Goal: Answer question/provide support: Share knowledge or assist other users

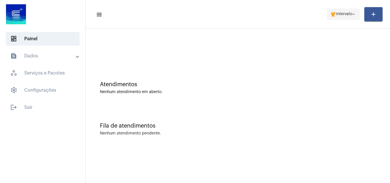
click at [351, 13] on mat-icon "arrow_drop_down" at bounding box center [353, 14] width 5 height 5
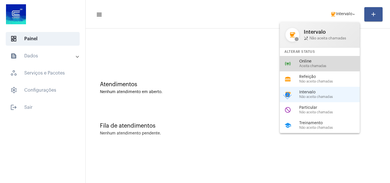
click at [308, 59] on div "online_prediction Online Aceita chamadas" at bounding box center [324, 63] width 89 height 15
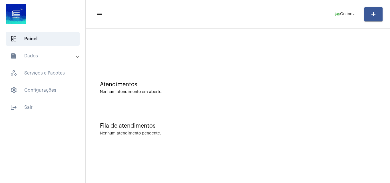
drag, startPoint x: 249, startPoint y: 96, endPoint x: 223, endPoint y: 69, distance: 37.4
click at [223, 69] on div "Atendimentos Nenhum atendimento em aberto." at bounding box center [237, 84] width 299 height 41
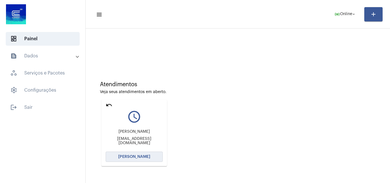
click at [135, 154] on button "[PERSON_NAME]" at bounding box center [134, 157] width 57 height 10
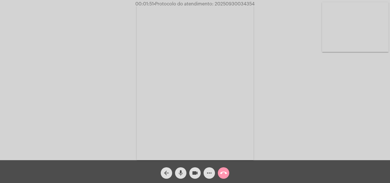
click at [209, 173] on mat-icon "more_horiz" at bounding box center [209, 173] width 7 height 7
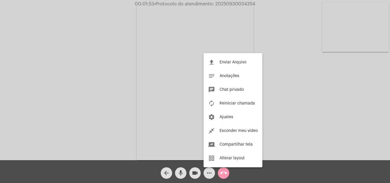
click at [257, 37] on div at bounding box center [195, 91] width 390 height 183
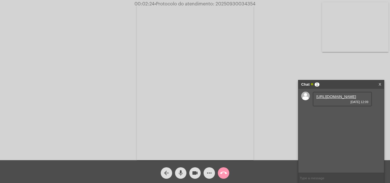
click at [352, 99] on link "[URL][DOMAIN_NAME]" at bounding box center [336, 96] width 40 height 4
click at [355, 99] on link "[URL][DOMAIN_NAME]" at bounding box center [336, 96] width 40 height 4
click at [345, 99] on link "[URL][DOMAIN_NAME]" at bounding box center [336, 96] width 40 height 4
click at [343, 115] on link "[URL][DOMAIN_NAME]" at bounding box center [336, 113] width 40 height 4
click at [348, 131] on link "[URL][DOMAIN_NAME]" at bounding box center [336, 129] width 40 height 4
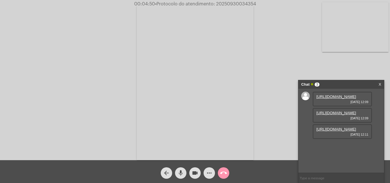
click at [344, 99] on link "[URL][DOMAIN_NAME]" at bounding box center [336, 96] width 40 height 4
click at [326, 131] on link "[URL][DOMAIN_NAME]" at bounding box center [336, 129] width 40 height 4
click at [347, 99] on link "[URL][DOMAIN_NAME]" at bounding box center [336, 96] width 40 height 4
click at [197, 171] on mat-icon "videocam" at bounding box center [195, 173] width 7 height 7
click at [180, 174] on mat-icon "mic" at bounding box center [180, 173] width 7 height 7
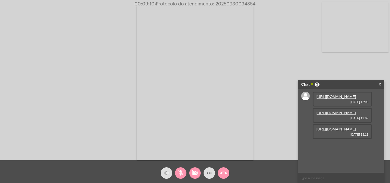
click at [192, 169] on span "videocam_off" at bounding box center [195, 172] width 7 height 11
click at [185, 172] on button "mic_off" at bounding box center [180, 172] width 11 height 11
click at [198, 171] on mat-icon "videocam" at bounding box center [195, 173] width 7 height 7
click at [183, 170] on mat-icon "mic" at bounding box center [180, 173] width 7 height 7
click at [197, 175] on mat-icon "videocam_off" at bounding box center [195, 173] width 7 height 7
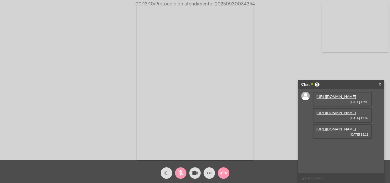
click at [185, 174] on button "mic_off" at bounding box center [180, 172] width 11 height 11
click at [197, 171] on mat-icon "videocam" at bounding box center [195, 173] width 7 height 7
click at [182, 171] on mat-icon "mic" at bounding box center [180, 173] width 7 height 7
click at [198, 177] on span "videocam_off" at bounding box center [195, 172] width 7 height 11
click at [179, 177] on span "mic_off" at bounding box center [180, 172] width 7 height 11
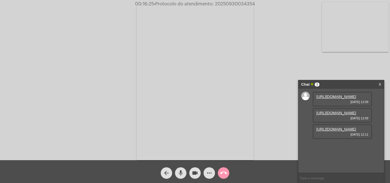
click at [195, 171] on mat-icon "videocam" at bounding box center [195, 173] width 7 height 7
click at [183, 173] on mat-icon "mic" at bounding box center [180, 173] width 7 height 7
click at [196, 176] on mat-icon "videocam_off" at bounding box center [195, 173] width 7 height 7
click at [184, 174] on button "mic_off" at bounding box center [180, 172] width 11 height 11
click at [184, 172] on mat-icon "mic" at bounding box center [180, 173] width 7 height 7
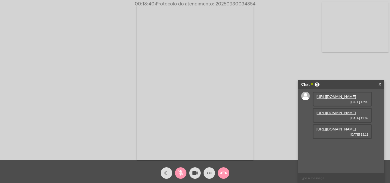
click at [193, 173] on mat-icon "videocam" at bounding box center [195, 173] width 7 height 7
click at [223, 173] on mat-icon "call_end" at bounding box center [223, 173] width 7 height 7
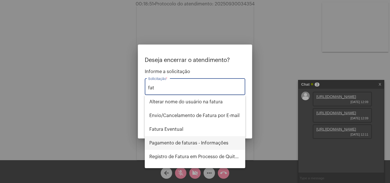
click at [203, 142] on span "Pagamento de faturas - Informações" at bounding box center [194, 143] width 91 height 14
type input "Pagamento de faturas - Informações"
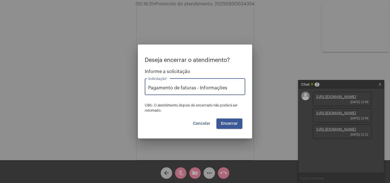
click at [224, 122] on span "Encerrar" at bounding box center [229, 124] width 17 height 4
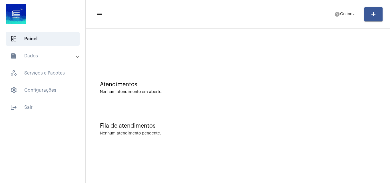
click at [63, 57] on mat-panel-title "text_snippet_outlined Dados" at bounding box center [43, 56] width 66 height 7
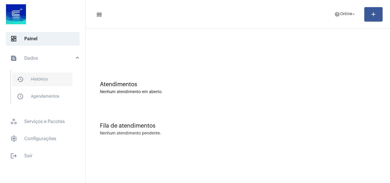
click at [59, 77] on span "history_outlined Histórico" at bounding box center [42, 79] width 60 height 14
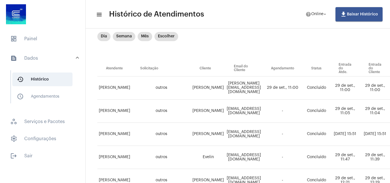
scroll to position [30, 3]
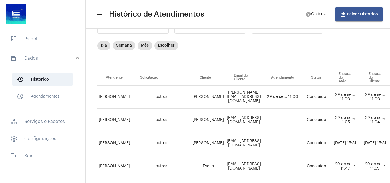
click at [158, 80] on th "Solicitação" at bounding box center [161, 78] width 59 height 16
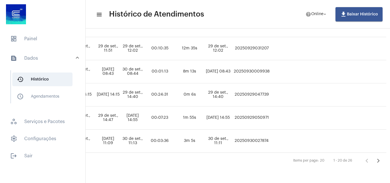
scroll to position [430, 341]
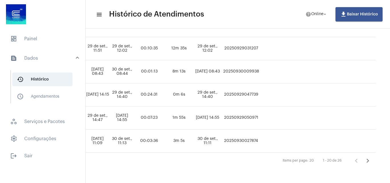
click at [364, 157] on icon "Próxima página" at bounding box center [368, 161] width 8 height 8
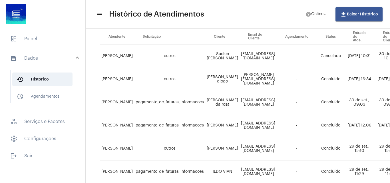
scroll to position [57, 0]
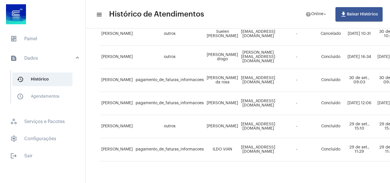
click at [211, 178] on div "Pesquisar por email search Pesquisar por nome search Todos Filtrar por status D…" at bounding box center [238, 63] width 304 height 256
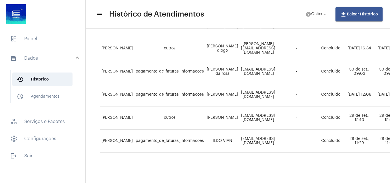
drag, startPoint x: 212, startPoint y: 178, endPoint x: 235, endPoint y: 178, distance: 22.8
click at [235, 178] on div "Pesquisar por email search Pesquisar por nome search Todos Filtrar por status D…" at bounding box center [238, 55] width 304 height 256
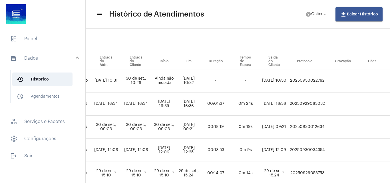
scroll to position [46, 277]
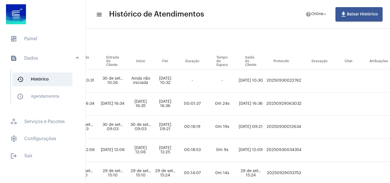
click at [303, 150] on td "20250930034354" at bounding box center [284, 150] width 38 height 23
copy td "20250930034354"
click at [37, 44] on span "dashboard Painel" at bounding box center [43, 39] width 74 height 14
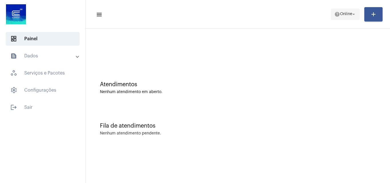
click at [351, 10] on span "help Online arrow_drop_down" at bounding box center [345, 14] width 22 height 10
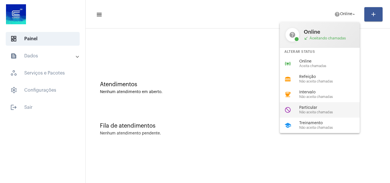
click at [326, 108] on span "Particular" at bounding box center [331, 108] width 65 height 4
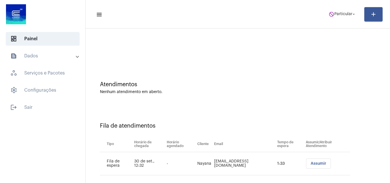
click at [311, 163] on span "Assumir" at bounding box center [319, 164] width 16 height 4
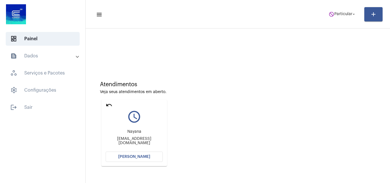
click at [146, 155] on span "[PERSON_NAME]" at bounding box center [134, 157] width 32 height 4
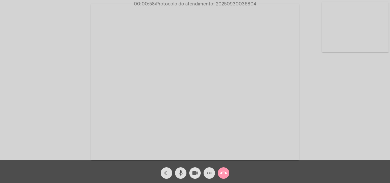
click at [200, 173] on button "videocam" at bounding box center [194, 172] width 11 height 11
click at [187, 172] on div "mic" at bounding box center [181, 171] width 14 height 14
click at [177, 175] on button "mic_off" at bounding box center [180, 172] width 11 height 11
click at [197, 176] on mat-icon "videocam_off" at bounding box center [195, 173] width 7 height 7
click at [191, 170] on button "videocam" at bounding box center [194, 172] width 11 height 11
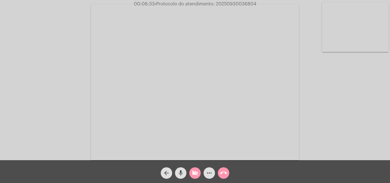
click at [189, 171] on div "videocam_off" at bounding box center [195, 171] width 14 height 14
click at [190, 173] on button "videocam" at bounding box center [194, 172] width 11 height 11
click at [190, 173] on button "videocam_off" at bounding box center [194, 172] width 11 height 11
click at [198, 168] on span "videocam" at bounding box center [195, 172] width 7 height 11
click at [183, 170] on mat-icon "mic" at bounding box center [180, 173] width 7 height 7
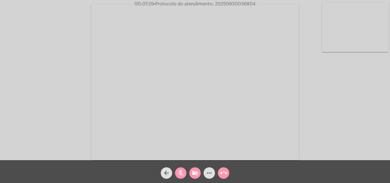
click at [194, 174] on mat-icon "videocam_off" at bounding box center [195, 173] width 7 height 7
click at [182, 170] on mat-icon "mic_off" at bounding box center [180, 173] width 7 height 7
click at [196, 176] on mat-icon "videocam" at bounding box center [195, 173] width 7 height 7
click at [181, 172] on mat-icon "mic" at bounding box center [180, 173] width 7 height 7
click at [193, 172] on mat-icon "videocam_off" at bounding box center [195, 173] width 7 height 7
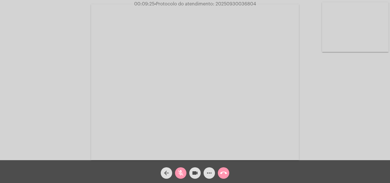
click at [183, 171] on mat-icon "mic_off" at bounding box center [180, 173] width 7 height 7
click at [195, 176] on mat-icon "videocam" at bounding box center [195, 173] width 7 height 7
click at [183, 174] on mat-icon "mic" at bounding box center [180, 173] width 7 height 7
click at [192, 176] on mat-icon "videocam_off" at bounding box center [195, 173] width 7 height 7
click at [184, 173] on mat-icon "mic_off" at bounding box center [180, 173] width 7 height 7
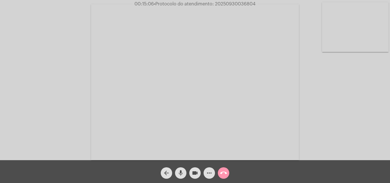
click at [178, 176] on mat-icon "mic" at bounding box center [180, 173] width 7 height 7
click at [192, 176] on mat-icon "videocam" at bounding box center [195, 173] width 7 height 7
click at [224, 172] on mat-icon "call_end" at bounding box center [223, 173] width 7 height 7
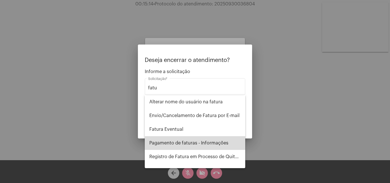
click at [207, 143] on span "Pagamento de faturas - Informações" at bounding box center [194, 143] width 91 height 14
type input "Pagamento de faturas - Informações"
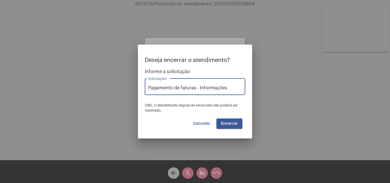
click at [226, 120] on button "Encerrar" at bounding box center [229, 123] width 26 height 10
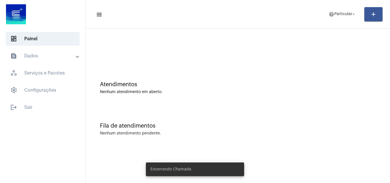
click at [43, 56] on mat-panel-title "text_snippet_outlined Dados" at bounding box center [43, 56] width 66 height 7
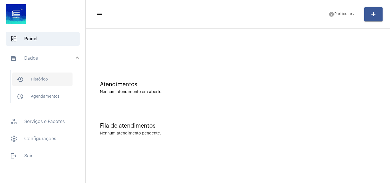
click at [42, 79] on span "history_outlined Histórico" at bounding box center [42, 79] width 60 height 14
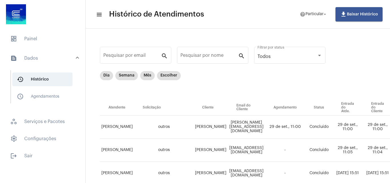
drag, startPoint x: 220, startPoint y: 178, endPoint x: 224, endPoint y: 182, distance: 5.3
click at [224, 181] on mat-sidenav-content "menu Histórico de Atendimentos help Particular arrow_drop_down file_download Ba…" at bounding box center [238, 91] width 304 height 183
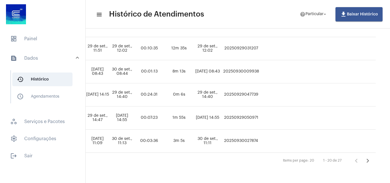
scroll to position [430, 341]
drag, startPoint x: 358, startPoint y: 151, endPoint x: 362, endPoint y: 154, distance: 5.5
click at [358, 155] on div "1 - 20 de 27" at bounding box center [344, 160] width 57 height 11
click at [364, 157] on icon "Próxima página" at bounding box center [368, 161] width 8 height 8
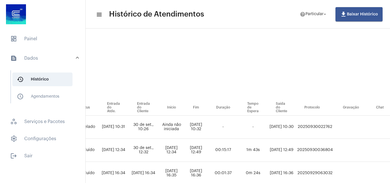
scroll to position [0, 247]
click at [333, 150] on td "20250930036804" at bounding box center [313, 150] width 39 height 23
copy td "20250930036804"
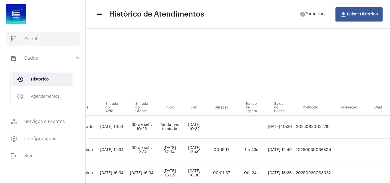
click at [35, 34] on span "dashboard Painel" at bounding box center [43, 39] width 74 height 14
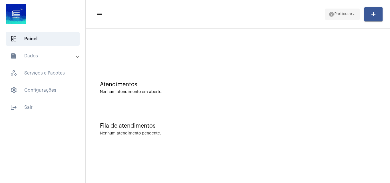
click at [341, 18] on span "help Particular arrow_drop_down" at bounding box center [343, 14] width 28 height 10
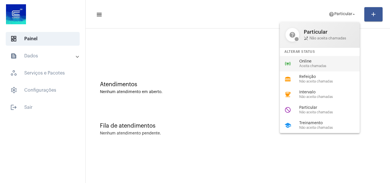
click at [311, 63] on span "Online" at bounding box center [331, 61] width 65 height 4
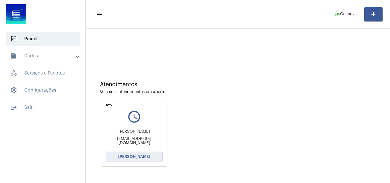
click at [152, 156] on button "[PERSON_NAME]" at bounding box center [134, 157] width 57 height 10
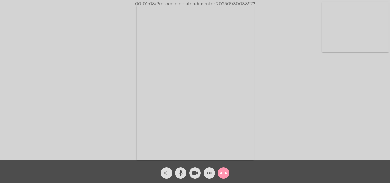
click at [197, 173] on mat-icon "videocam" at bounding box center [195, 173] width 7 height 7
click at [185, 173] on button "mic" at bounding box center [180, 172] width 11 height 11
click at [197, 176] on mat-icon "videocam_off" at bounding box center [195, 173] width 7 height 7
click at [186, 174] on div "mic_off" at bounding box center [181, 171] width 14 height 14
click at [180, 173] on mat-icon "mic" at bounding box center [180, 173] width 7 height 7
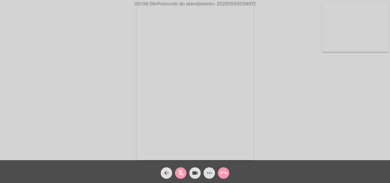
click at [197, 176] on mat-icon "videocam" at bounding box center [195, 173] width 7 height 7
click at [230, 173] on div "call_end" at bounding box center [223, 171] width 14 height 14
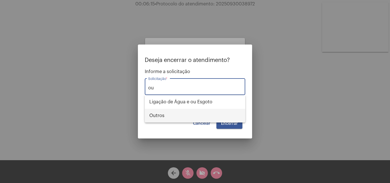
click at [184, 114] on span "Outros" at bounding box center [194, 116] width 91 height 14
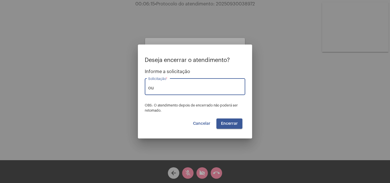
type input "Outros"
click at [218, 124] on button "Encerrar" at bounding box center [229, 123] width 26 height 10
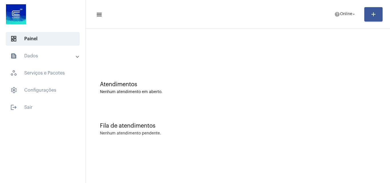
click at [50, 60] on mat-expansion-panel-header "text_snippet_outlined Dados" at bounding box center [44, 56] width 82 height 14
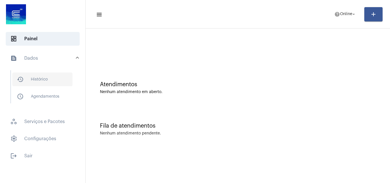
click at [34, 81] on span "history_outlined Histórico" at bounding box center [42, 79] width 60 height 14
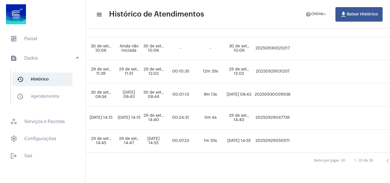
scroll to position [430, 288]
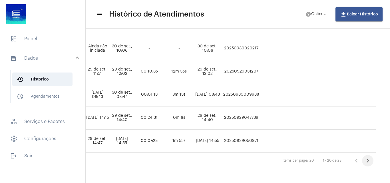
click at [367, 155] on button "Próxima página" at bounding box center [367, 160] width 11 height 11
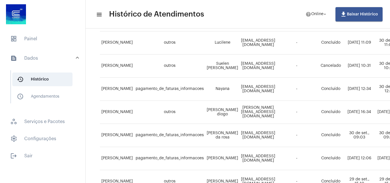
scroll to position [152, 0]
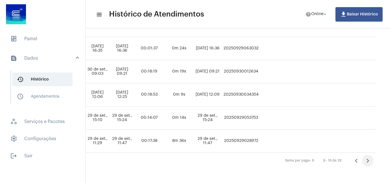
click at [372, 158] on icon "Próxima página" at bounding box center [368, 161] width 8 height 8
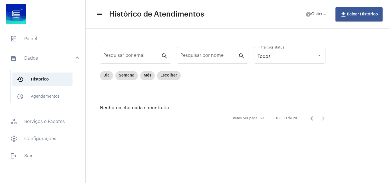
click at [310, 117] on icon "Página anterior" at bounding box center [312, 118] width 8 height 8
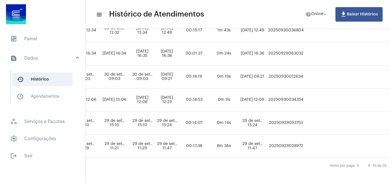
scroll to position [143, 313]
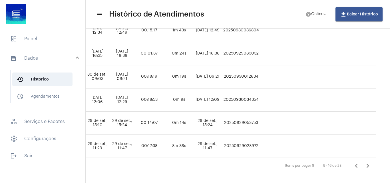
click at [364, 166] on icon "Próxima página" at bounding box center [368, 166] width 8 height 8
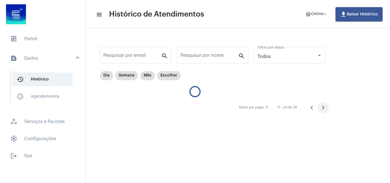
scroll to position [0, 0]
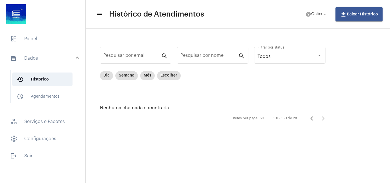
click at [311, 119] on icon "Página anterior" at bounding box center [312, 118] width 8 height 8
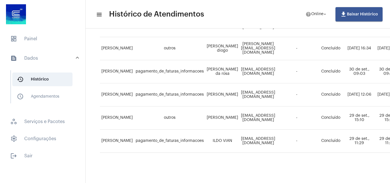
scroll to position [152, 0]
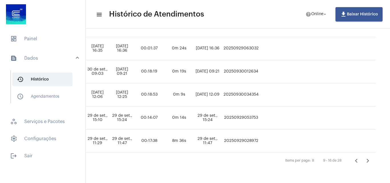
click at [354, 157] on icon "Página anterior" at bounding box center [356, 161] width 8 height 8
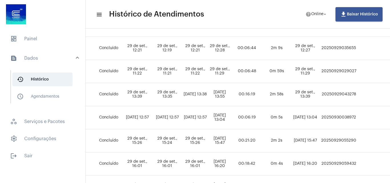
scroll to position [171, 247]
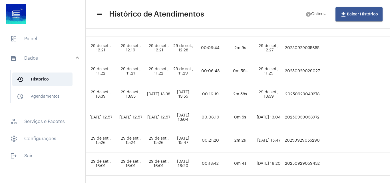
click at [321, 114] on td "20250930038972" at bounding box center [302, 117] width 39 height 23
click at [321, 116] on td "20250930038972" at bounding box center [302, 117] width 39 height 23
copy td "20250930038972"
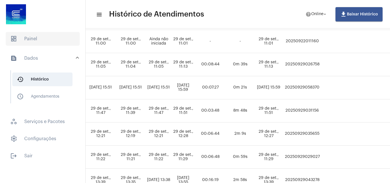
click at [19, 37] on span "dashboard Painel" at bounding box center [43, 39] width 74 height 14
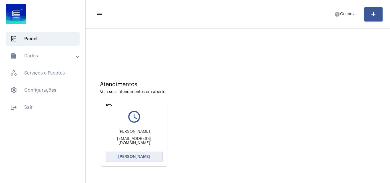
click at [145, 153] on button "[PERSON_NAME]" at bounding box center [134, 157] width 57 height 10
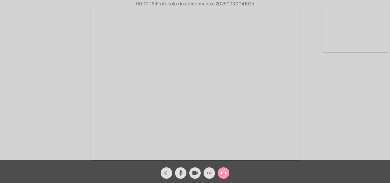
click at [198, 170] on mat-icon "videocam" at bounding box center [195, 173] width 7 height 7
click at [181, 172] on mat-icon "mic" at bounding box center [180, 173] width 7 height 7
click at [176, 170] on button "mic_off" at bounding box center [180, 172] width 11 height 11
click at [200, 174] on button "videocam_off" at bounding box center [194, 172] width 11 height 11
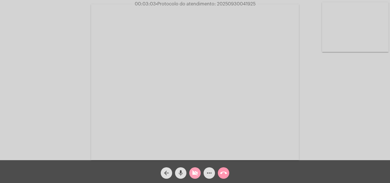
click at [198, 172] on mat-icon "videocam_off" at bounding box center [195, 173] width 7 height 7
click at [191, 170] on button "videocam" at bounding box center [194, 172] width 11 height 11
click at [180, 172] on mat-icon "mic" at bounding box center [180, 173] width 7 height 7
click at [190, 173] on button "videocam_off" at bounding box center [194, 172] width 11 height 11
click at [179, 173] on mat-icon "mic_off" at bounding box center [180, 173] width 7 height 7
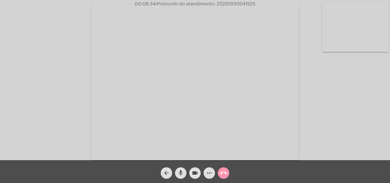
click at [191, 168] on button "videocam" at bounding box center [194, 172] width 11 height 11
click at [181, 175] on mat-icon "mic" at bounding box center [180, 173] width 7 height 7
click at [196, 168] on span "videocam_off" at bounding box center [195, 172] width 7 height 11
click at [181, 172] on mat-icon "mic_off" at bounding box center [180, 173] width 7 height 7
click at [198, 177] on span "videocam" at bounding box center [195, 172] width 7 height 11
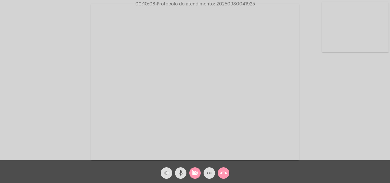
click at [180, 174] on mat-icon "mic" at bounding box center [180, 173] width 7 height 7
click at [198, 171] on mat-icon "videocam_off" at bounding box center [195, 173] width 7 height 7
click at [178, 175] on mat-icon "mic_off" at bounding box center [180, 173] width 7 height 7
click at [191, 175] on button "videocam" at bounding box center [194, 172] width 11 height 11
click at [178, 174] on mat-icon "mic" at bounding box center [180, 173] width 7 height 7
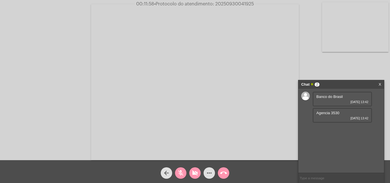
drag, startPoint x: 196, startPoint y: 173, endPoint x: 173, endPoint y: 176, distance: 23.3
click at [196, 173] on mat-icon "videocam_off" at bounding box center [195, 173] width 7 height 7
click at [180, 172] on mat-icon "mic_off" at bounding box center [180, 173] width 7 height 7
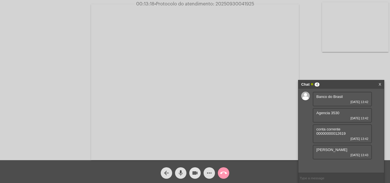
click at [191, 175] on button "videocam" at bounding box center [194, 172] width 11 height 11
click at [183, 175] on mat-icon "mic" at bounding box center [180, 173] width 7 height 7
click at [196, 172] on mat-icon "videocam_off" at bounding box center [195, 173] width 7 height 7
click at [185, 173] on button "mic_off" at bounding box center [180, 172] width 11 height 11
click at [356, 69] on div "Acessando Câmera e Microfone..." at bounding box center [195, 81] width 389 height 160
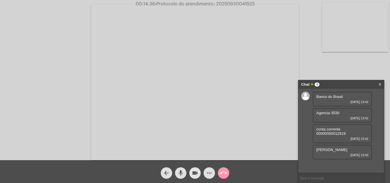
click at [195, 172] on mat-icon "videocam" at bounding box center [195, 173] width 7 height 7
drag, startPoint x: 183, startPoint y: 173, endPoint x: 195, endPoint y: 149, distance: 27.1
click at [183, 172] on mat-icon "mic" at bounding box center [180, 173] width 7 height 7
click at [199, 166] on div "videocam_off" at bounding box center [195, 171] width 14 height 14
click at [180, 174] on mat-icon "mic_off" at bounding box center [180, 173] width 7 height 7
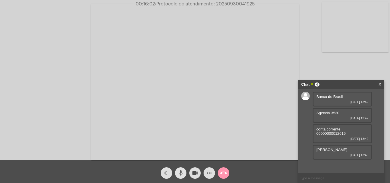
click at [185, 175] on button "mic" at bounding box center [180, 172] width 11 height 11
click at [192, 175] on mat-icon "videocam" at bounding box center [195, 173] width 7 height 7
click at [192, 174] on mat-icon "videocam_off" at bounding box center [195, 173] width 7 height 7
click at [184, 174] on button "mic_off" at bounding box center [180, 172] width 11 height 11
click at [181, 174] on mat-icon "mic" at bounding box center [180, 173] width 7 height 7
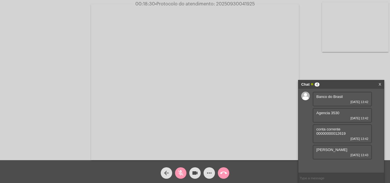
click at [192, 174] on mat-icon "videocam" at bounding box center [195, 173] width 7 height 7
click at [226, 176] on mat-icon "call_end" at bounding box center [223, 173] width 7 height 7
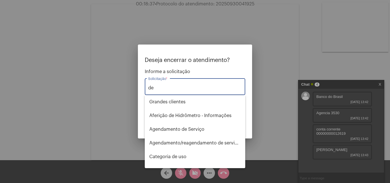
type input "d"
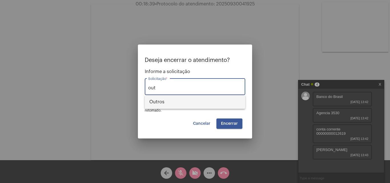
click at [193, 102] on span "Outros" at bounding box center [194, 102] width 91 height 14
type input "Outros"
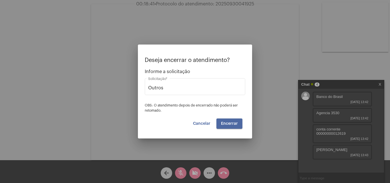
click at [221, 119] on button "Encerrar" at bounding box center [229, 123] width 26 height 10
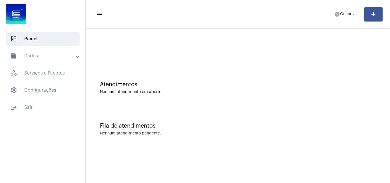
click at [56, 59] on mat-expansion-panel-header "text_snippet_outlined Dados" at bounding box center [44, 56] width 82 height 14
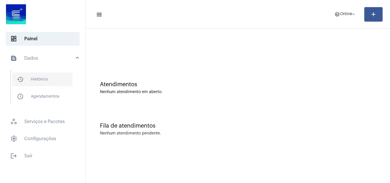
click at [51, 77] on span "history_outlined Histórico" at bounding box center [42, 79] width 60 height 14
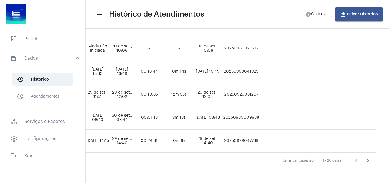
scroll to position [428, 341]
click at [364, 157] on icon "Próxima página" at bounding box center [368, 161] width 8 height 8
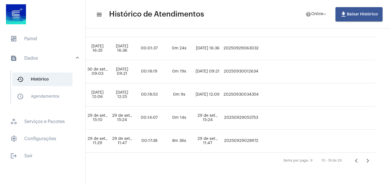
scroll to position [175, 324]
click at [364, 159] on icon "Próxima página" at bounding box center [368, 161] width 8 height 8
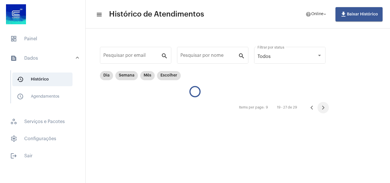
scroll to position [0, 0]
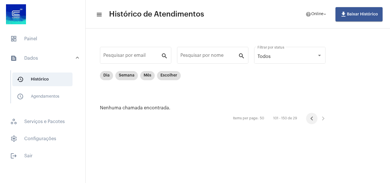
click at [313, 120] on icon "Página anterior" at bounding box center [312, 118] width 8 height 8
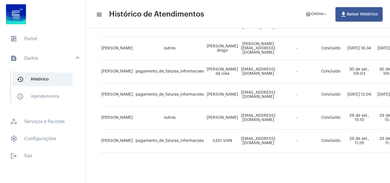
scroll to position [175, 0]
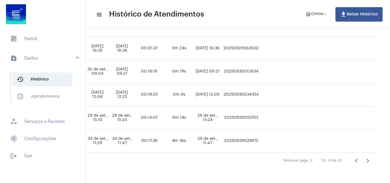
click at [360, 158] on icon "Página anterior" at bounding box center [356, 161] width 8 height 8
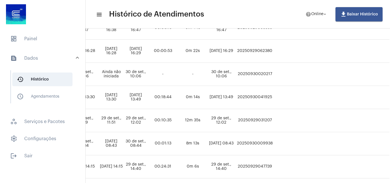
scroll to position [400, 297]
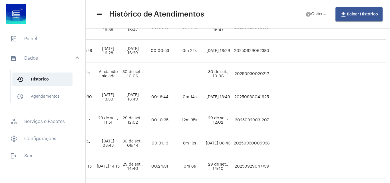
click at [271, 96] on td "20250930041925" at bounding box center [251, 97] width 39 height 23
copy td "20250930041925"
click at [39, 40] on span "dashboard Painel" at bounding box center [43, 39] width 74 height 14
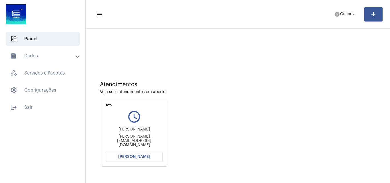
click at [128, 157] on span "[PERSON_NAME]" at bounding box center [134, 157] width 32 height 4
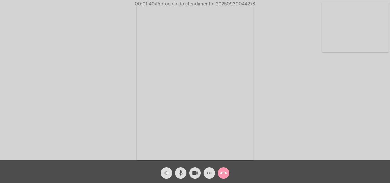
click at [198, 175] on mat-icon "videocam" at bounding box center [195, 173] width 7 height 7
click at [187, 175] on div "mic" at bounding box center [181, 171] width 14 height 14
click at [199, 173] on button "videocam_off" at bounding box center [194, 172] width 11 height 11
click at [186, 173] on button "mic_off" at bounding box center [180, 172] width 11 height 11
click at [194, 170] on mat-icon "videocam" at bounding box center [195, 173] width 7 height 7
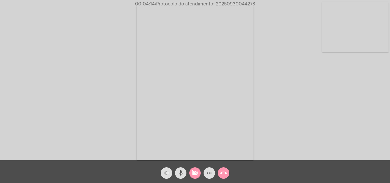
click at [180, 171] on mat-icon "mic" at bounding box center [180, 173] width 7 height 7
click at [190, 172] on button "videocam_off" at bounding box center [194, 172] width 11 height 11
click at [186, 172] on button "mic_off" at bounding box center [180, 172] width 11 height 11
click at [212, 174] on mat-icon "more_horiz" at bounding box center [209, 173] width 7 height 7
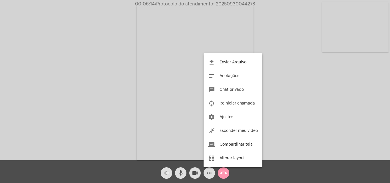
click at [297, 99] on div at bounding box center [195, 91] width 390 height 183
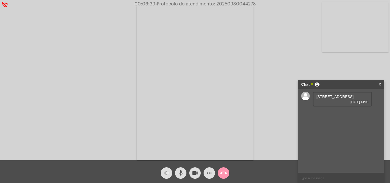
drag, startPoint x: 316, startPoint y: 98, endPoint x: 368, endPoint y: 95, distance: 52.0
click at [368, 95] on div "[STREET_ADDRESS] [DATE] 14:03" at bounding box center [342, 99] width 59 height 15
copy span "[STREET_ADDRESS]"
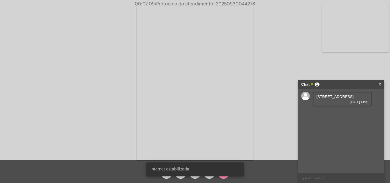
click at [353, 97] on span "[STREET_ADDRESS]" at bounding box center [334, 96] width 37 height 4
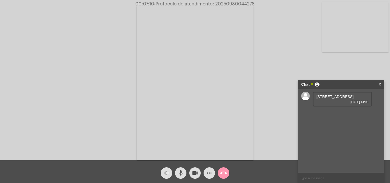
drag, startPoint x: 322, startPoint y: 96, endPoint x: 374, endPoint y: 96, distance: 51.7
click at [374, 96] on div "[STREET_ADDRESS] [DATE] 14:03" at bounding box center [341, 131] width 86 height 84
click at [353, 94] on span "[STREET_ADDRESS]" at bounding box center [334, 96] width 37 height 4
click at [366, 97] on div "[STREET_ADDRESS] [DATE] 14:03" at bounding box center [342, 99] width 59 height 15
click at [353, 96] on span "[STREET_ADDRESS]" at bounding box center [334, 96] width 37 height 4
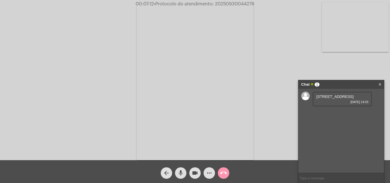
click at [353, 96] on span "[STREET_ADDRESS]" at bounding box center [334, 96] width 37 height 4
click at [350, 96] on span "[STREET_ADDRESS]" at bounding box center [334, 96] width 37 height 4
click at [336, 96] on span "[STREET_ADDRESS]" at bounding box center [334, 96] width 37 height 4
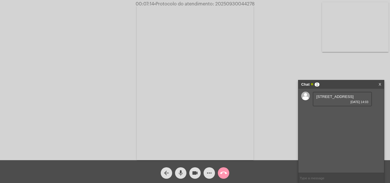
click at [336, 96] on span "[STREET_ADDRESS]" at bounding box center [334, 96] width 37 height 4
copy span "[STREET_ADDRESS]"
click at [197, 171] on mat-icon "videocam" at bounding box center [195, 173] width 7 height 7
click at [184, 173] on mat-icon "mic" at bounding box center [180, 173] width 7 height 7
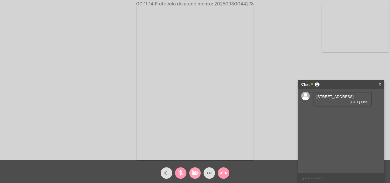
click at [196, 174] on mat-icon "videocam_off" at bounding box center [195, 173] width 7 height 7
click at [178, 175] on mat-icon "mic_off" at bounding box center [180, 173] width 7 height 7
click at [347, 123] on div "[STREET_ADDRESS] [DATE] 14:03" at bounding box center [341, 131] width 86 height 84
click at [233, 159] on video at bounding box center [195, 82] width 117 height 156
click at [233, 159] on div "Acessando Câmera e Microfone..." at bounding box center [268, 81] width 186 height 159
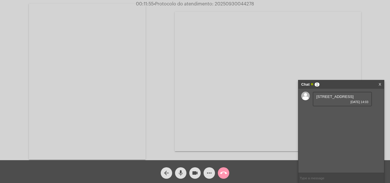
click at [69, 83] on video at bounding box center [87, 82] width 117 height 156
click at [191, 178] on div "videocam" at bounding box center [195, 171] width 14 height 14
click at [182, 177] on span "mic" at bounding box center [180, 172] width 7 height 11
click at [200, 175] on button "videocam_off" at bounding box center [194, 172] width 11 height 11
click at [185, 176] on button "mic_off" at bounding box center [180, 172] width 11 height 11
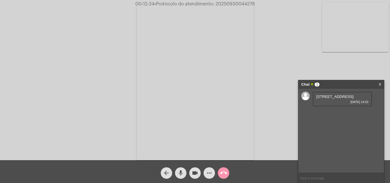
click at [196, 174] on mat-icon "videocam" at bounding box center [195, 173] width 7 height 7
click at [182, 175] on mat-icon "mic" at bounding box center [180, 173] width 7 height 7
click at [180, 173] on mat-icon "mic_off" at bounding box center [180, 173] width 7 height 7
click at [196, 174] on mat-icon "videocam_off" at bounding box center [195, 173] width 7 height 7
click at [197, 175] on mat-icon "videocam" at bounding box center [195, 173] width 7 height 7
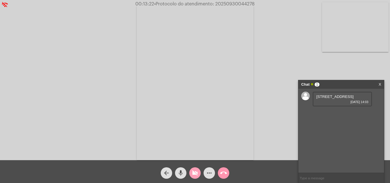
click at [197, 175] on mat-icon "videocam_off" at bounding box center [195, 173] width 7 height 7
click at [196, 168] on span "videocam" at bounding box center [195, 172] width 7 height 11
click at [181, 175] on mat-icon "mic" at bounding box center [180, 173] width 7 height 7
click at [196, 174] on mat-icon "videocam_off" at bounding box center [195, 173] width 7 height 7
click at [178, 170] on mat-icon "mic_off" at bounding box center [180, 173] width 7 height 7
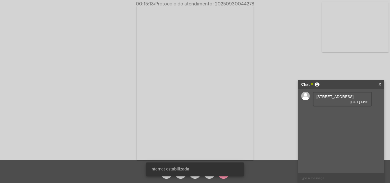
click at [193, 178] on div "Internet estabilizada" at bounding box center [195, 169] width 112 height 27
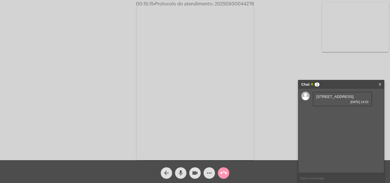
click at [193, 178] on span "videocam" at bounding box center [195, 172] width 7 height 11
click at [180, 171] on mat-icon "mic" at bounding box center [180, 173] width 7 height 7
click at [198, 173] on button "videocam_off" at bounding box center [194, 172] width 11 height 11
click at [184, 174] on mat-icon "mic_off" at bounding box center [180, 173] width 7 height 7
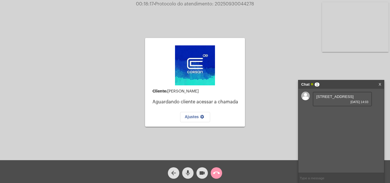
click at [189, 171] on mat-icon "mic" at bounding box center [187, 173] width 7 height 7
drag, startPoint x: 205, startPoint y: 176, endPoint x: 200, endPoint y: 177, distance: 4.6
click at [202, 176] on mat-icon "videocam" at bounding box center [202, 173] width 7 height 7
click at [214, 176] on div "call_end" at bounding box center [216, 171] width 14 height 14
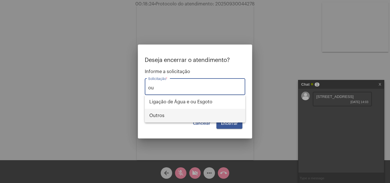
click at [199, 113] on span "Outros" at bounding box center [194, 116] width 91 height 14
type input "Outros"
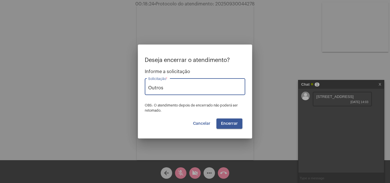
click at [231, 120] on button "Encerrar" at bounding box center [229, 123] width 26 height 10
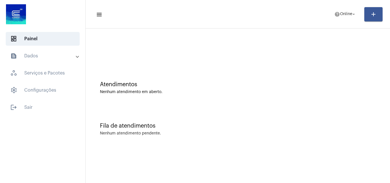
click at [304, 136] on div "Fila de atendimentos Nenhum atendimento pendente." at bounding box center [237, 126] width 299 height 41
click at [25, 52] on mat-expansion-panel-header "text_snippet_outlined Dados" at bounding box center [44, 56] width 82 height 14
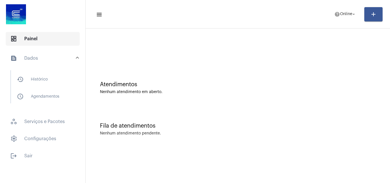
click at [35, 41] on span "dashboard Painel" at bounding box center [43, 39] width 74 height 14
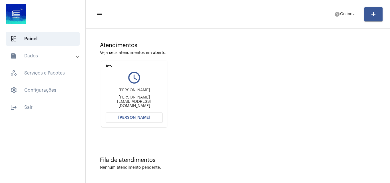
scroll to position [40, 0]
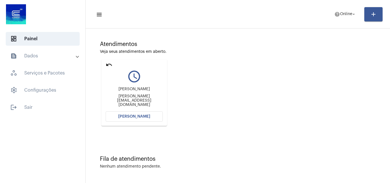
click at [136, 112] on button "[PERSON_NAME]" at bounding box center [134, 116] width 57 height 10
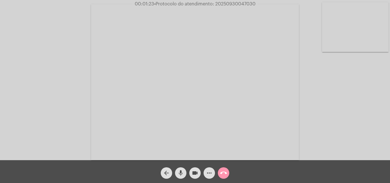
click at [196, 170] on mat-icon "videocam" at bounding box center [195, 173] width 7 height 7
click at [181, 172] on mat-icon "mic" at bounding box center [180, 173] width 7 height 7
click at [193, 176] on mat-icon "videocam_off" at bounding box center [195, 173] width 7 height 7
click at [174, 172] on div "mic_off" at bounding box center [181, 171] width 14 height 14
click at [198, 174] on mat-icon "videocam" at bounding box center [195, 173] width 7 height 7
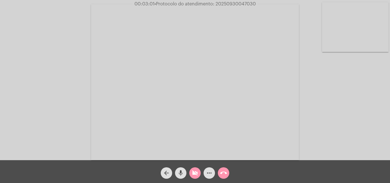
click at [183, 176] on mat-icon "mic" at bounding box center [180, 173] width 7 height 7
click at [193, 170] on mat-icon "videocam_off" at bounding box center [195, 173] width 7 height 7
click at [179, 171] on mat-icon "mic_off" at bounding box center [180, 173] width 7 height 7
click at [177, 170] on mat-icon "mic" at bounding box center [180, 173] width 7 height 7
click at [191, 174] on button "videocam" at bounding box center [194, 172] width 11 height 11
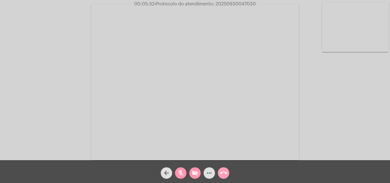
click at [222, 173] on mat-icon "call_end" at bounding box center [223, 173] width 7 height 7
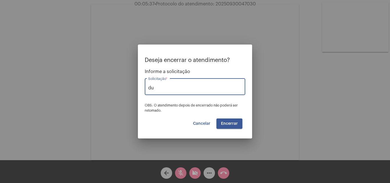
type input "d"
click at [185, 101] on span "Outros" at bounding box center [194, 102] width 91 height 14
type input "Outros"
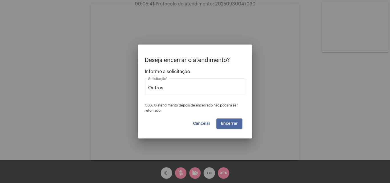
click at [223, 126] on button "Encerrar" at bounding box center [229, 123] width 26 height 10
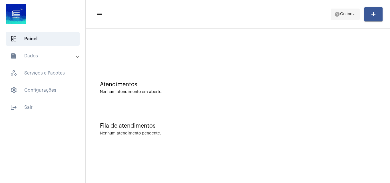
click at [345, 13] on span "Online" at bounding box center [346, 14] width 12 height 4
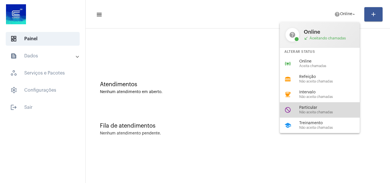
click at [324, 108] on span "Particular" at bounding box center [331, 108] width 65 height 4
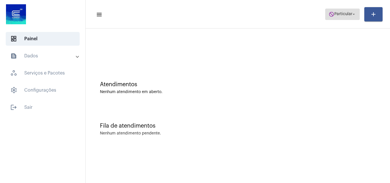
click at [346, 15] on span "Particular" at bounding box center [343, 14] width 18 height 4
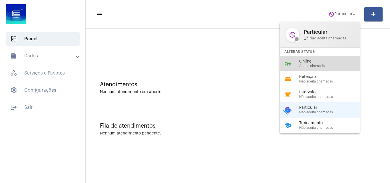
click at [324, 57] on div "online_prediction Online Aceita chamadas" at bounding box center [324, 63] width 89 height 15
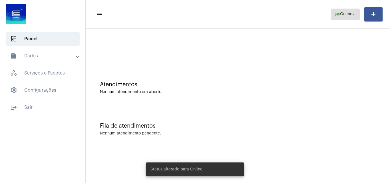
click at [349, 11] on span "online_prediction Online arrow_drop_down" at bounding box center [345, 14] width 22 height 10
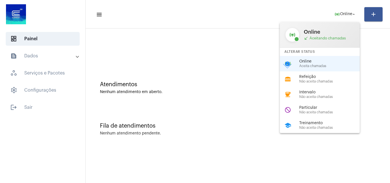
click at [251, 74] on div at bounding box center [195, 91] width 390 height 183
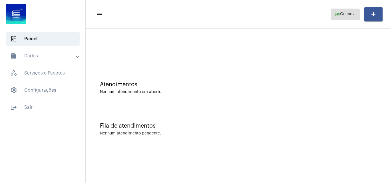
click at [354, 17] on span "online_prediction Online arrow_drop_down" at bounding box center [345, 14] width 22 height 10
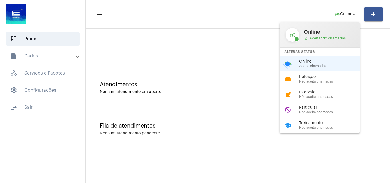
click at [229, 98] on div at bounding box center [195, 91] width 390 height 183
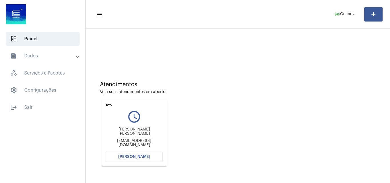
click at [137, 159] on button "[PERSON_NAME]" at bounding box center [134, 157] width 57 height 10
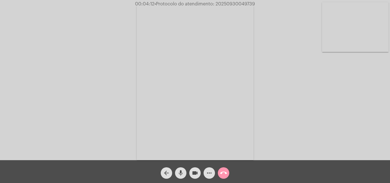
click at [197, 175] on mat-icon "videocam" at bounding box center [195, 173] width 7 height 7
click at [180, 174] on mat-icon "mic" at bounding box center [180, 173] width 7 height 7
click at [195, 173] on mat-icon "videocam_off" at bounding box center [195, 173] width 7 height 7
click at [183, 174] on mat-icon "mic_off" at bounding box center [180, 173] width 7 height 7
click at [194, 174] on mat-icon "videocam" at bounding box center [195, 173] width 7 height 7
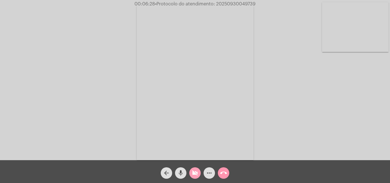
click at [191, 173] on button "videocam_off" at bounding box center [194, 172] width 11 height 11
click at [198, 172] on mat-icon "videocam" at bounding box center [195, 173] width 7 height 7
click at [178, 175] on mat-icon "mic" at bounding box center [180, 173] width 7 height 7
click at [197, 172] on mat-icon "videocam_off" at bounding box center [195, 173] width 7 height 7
click at [194, 176] on mat-icon "videocam" at bounding box center [195, 173] width 7 height 7
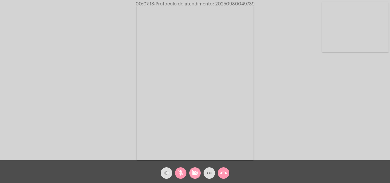
click at [199, 174] on button "videocam_off" at bounding box center [194, 172] width 11 height 11
click at [185, 174] on button "mic_off" at bounding box center [180, 172] width 11 height 11
click at [211, 175] on mat-icon "more_horiz" at bounding box center [209, 173] width 7 height 7
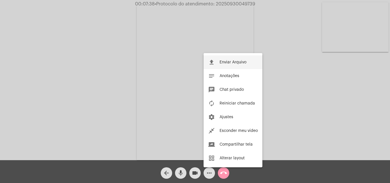
click at [241, 66] on button "file_upload Enviar Arquivo" at bounding box center [233, 62] width 59 height 14
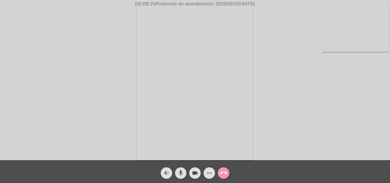
click at [206, 174] on mat-icon "more_horiz" at bounding box center [209, 173] width 7 height 7
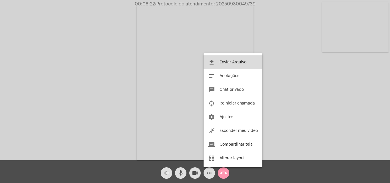
click at [239, 59] on button "file_upload Enviar Arquivo" at bounding box center [233, 62] width 59 height 14
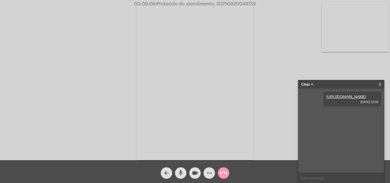
click at [353, 99] on link "[URL][DOMAIN_NAME]" at bounding box center [346, 96] width 40 height 4
click at [194, 172] on mat-icon "videocam" at bounding box center [195, 173] width 7 height 7
click at [183, 174] on mat-icon "mic" at bounding box center [180, 173] width 7 height 7
click at [198, 172] on mat-icon "videocam_off" at bounding box center [195, 173] width 7 height 7
click at [183, 174] on mat-icon "mic_off" at bounding box center [180, 173] width 7 height 7
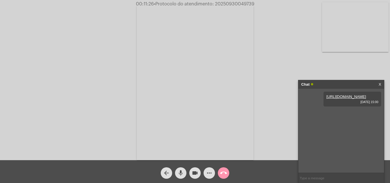
click at [196, 175] on mat-icon "videocam" at bounding box center [195, 173] width 7 height 7
click at [183, 175] on mat-icon "mic" at bounding box center [180, 173] width 7 height 7
click at [195, 175] on mat-icon "videocam_off" at bounding box center [195, 173] width 7 height 7
click at [183, 175] on mat-icon "mic_off" at bounding box center [180, 173] width 7 height 7
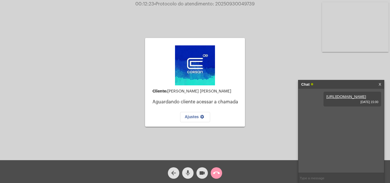
click at [190, 172] on mat-icon "mic" at bounding box center [187, 173] width 7 height 7
click at [201, 175] on mat-icon "videocam" at bounding box center [202, 173] width 7 height 7
click at [215, 172] on mat-icon "call_end" at bounding box center [216, 173] width 7 height 7
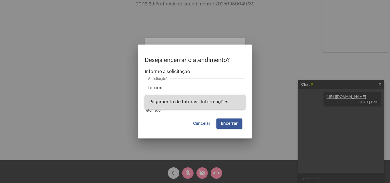
click at [221, 106] on span "Pagamento de faturas - Informações" at bounding box center [194, 102] width 91 height 14
type input "Pagamento de faturas - Informações"
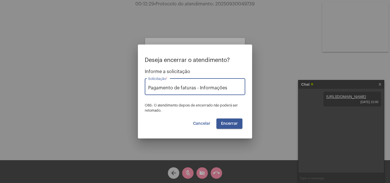
click at [223, 124] on span "Encerrar" at bounding box center [229, 124] width 17 height 4
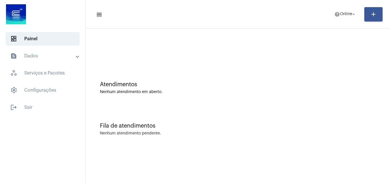
click at [31, 54] on mat-panel-title "text_snippet_outlined Dados" at bounding box center [43, 56] width 66 height 7
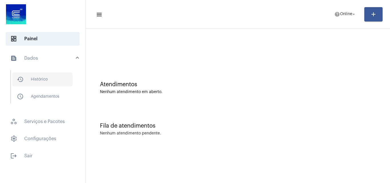
click at [47, 80] on span "history_outlined Histórico" at bounding box center [42, 79] width 60 height 14
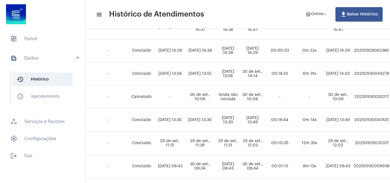
scroll to position [428, 178]
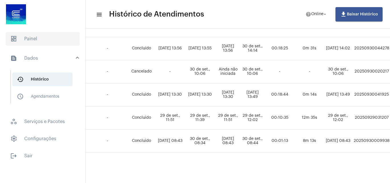
click at [45, 41] on span "dashboard Painel" at bounding box center [43, 39] width 74 height 14
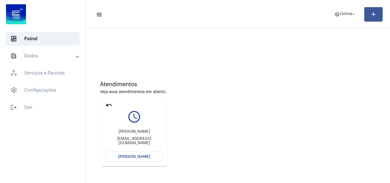
click at [148, 156] on span "[PERSON_NAME]" at bounding box center [134, 157] width 32 height 4
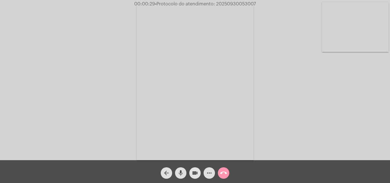
click at [194, 172] on mat-icon "videocam" at bounding box center [195, 173] width 7 height 7
click at [184, 172] on button "mic" at bounding box center [180, 172] width 11 height 11
click at [191, 177] on button "videocam_off" at bounding box center [194, 172] width 11 height 11
click at [183, 176] on mat-icon "mic_off" at bounding box center [180, 173] width 7 height 7
click at [197, 173] on mat-icon "videocam" at bounding box center [195, 173] width 7 height 7
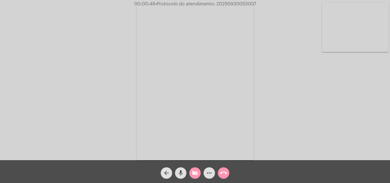
click at [183, 172] on mat-icon "mic" at bounding box center [180, 173] width 7 height 7
click at [161, 172] on button "arrow_back" at bounding box center [166, 172] width 11 height 11
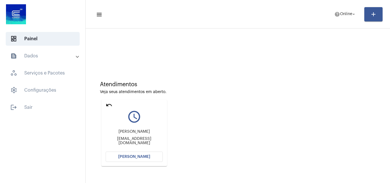
click at [111, 104] on mat-icon "undo" at bounding box center [109, 105] width 7 height 7
click at [133, 157] on span "[PERSON_NAME]" at bounding box center [134, 157] width 32 height 4
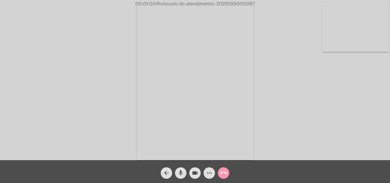
click at [194, 168] on span "videocam" at bounding box center [195, 172] width 7 height 11
click at [182, 171] on mat-icon "mic" at bounding box center [180, 173] width 7 height 7
click at [193, 170] on mat-icon "videocam_off" at bounding box center [195, 173] width 7 height 7
click at [183, 170] on mat-icon "mic_off" at bounding box center [180, 173] width 7 height 7
click at [197, 174] on mat-icon "videocam" at bounding box center [195, 173] width 7 height 7
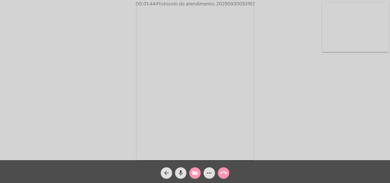
click at [180, 175] on mat-icon "mic" at bounding box center [180, 173] width 7 height 7
click at [197, 169] on span "videocam_off" at bounding box center [195, 172] width 7 height 11
click at [181, 175] on mat-icon "mic_off" at bounding box center [180, 173] width 7 height 7
click at [197, 177] on div "Sua Internet está falhando..." at bounding box center [195, 169] width 112 height 27
click at [197, 176] on mat-icon "videocam" at bounding box center [195, 173] width 7 height 7
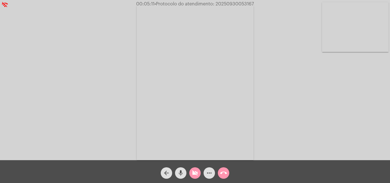
click at [182, 175] on mat-icon "mic" at bounding box center [180, 173] width 7 height 7
click at [198, 171] on button "videocam_off" at bounding box center [194, 172] width 11 height 11
click at [185, 172] on button "mic_off" at bounding box center [180, 172] width 11 height 11
click at [196, 173] on mat-icon "videocam" at bounding box center [195, 173] width 7 height 7
click at [186, 171] on button "mic" at bounding box center [180, 172] width 11 height 11
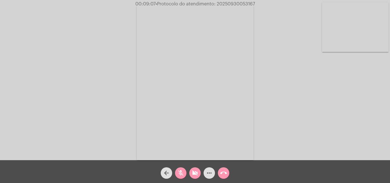
click at [194, 172] on mat-icon "videocam_off" at bounding box center [195, 173] width 7 height 7
click at [184, 171] on button "mic_off" at bounding box center [180, 172] width 11 height 11
click at [182, 174] on mat-icon "mic" at bounding box center [180, 173] width 7 height 7
click at [191, 174] on button "videocam" at bounding box center [194, 172] width 11 height 11
click at [220, 172] on button "call_end" at bounding box center [223, 172] width 11 height 11
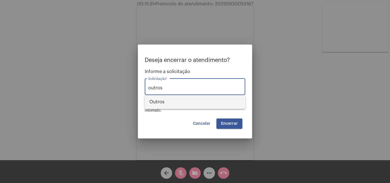
click at [215, 102] on span "Outros" at bounding box center [194, 102] width 91 height 14
type input "Outros"
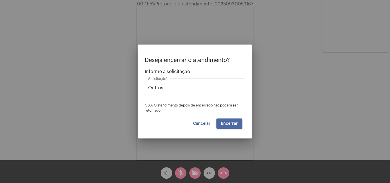
click at [230, 121] on button "Encerrar" at bounding box center [229, 123] width 26 height 10
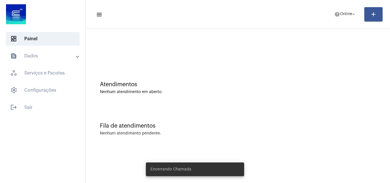
click at [35, 55] on mat-panel-title "text_snippet_outlined Dados" at bounding box center [43, 56] width 66 height 7
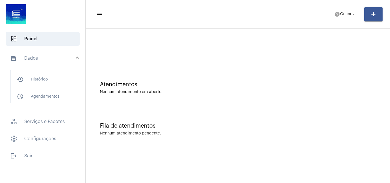
click at [29, 72] on mat-list "history_outlined Histórico schedule_outlined Agendamentos" at bounding box center [47, 86] width 72 height 33
click at [37, 81] on span "history_outlined Histórico" at bounding box center [42, 79] width 60 height 14
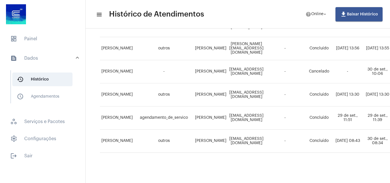
scroll to position [430, 0]
drag, startPoint x: 222, startPoint y: 178, endPoint x: 302, endPoint y: 184, distance: 80.4
click at [302, 183] on html "dashboard Painel text_snippet_outlined Dados history_outlined Histórico schedul…" at bounding box center [195, 91] width 390 height 183
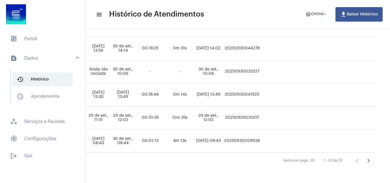
scroll to position [430, 311]
click at [372, 160] on icon "Próxima página" at bounding box center [368, 161] width 8 height 8
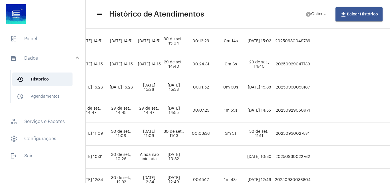
scroll to position [86, 281]
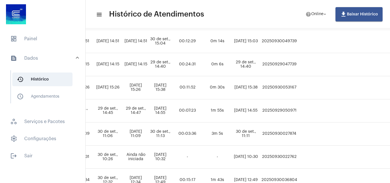
drag, startPoint x: 320, startPoint y: 86, endPoint x: 285, endPoint y: 88, distance: 34.9
click at [285, 88] on td "20250930053167" at bounding box center [279, 87] width 39 height 23
copy td "20250930053167"
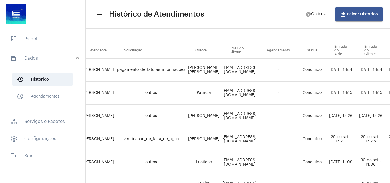
scroll to position [57, 0]
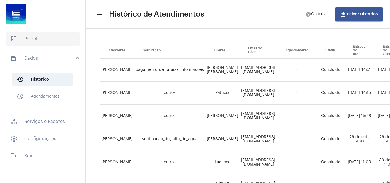
click at [45, 41] on span "dashboard Painel" at bounding box center [43, 39] width 74 height 14
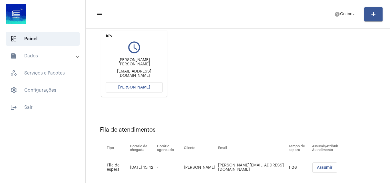
scroll to position [81, 0]
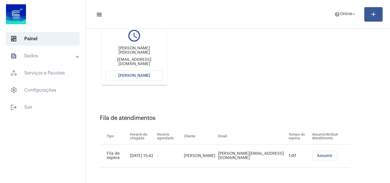
click at [320, 156] on span "Assumir" at bounding box center [325, 156] width 16 height 4
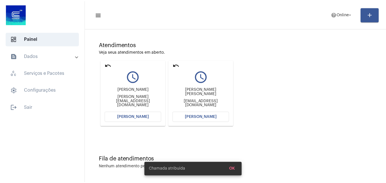
scroll to position [40, 0]
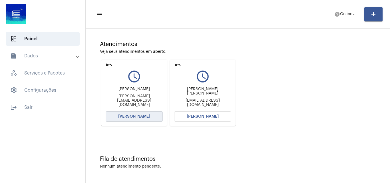
click at [136, 117] on span "[PERSON_NAME]" at bounding box center [134, 116] width 32 height 4
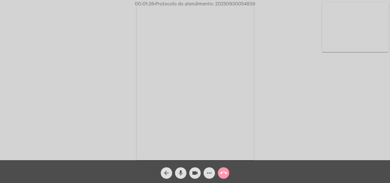
click at [196, 170] on mat-icon "videocam" at bounding box center [195, 173] width 7 height 7
click at [184, 171] on mat-icon "mic" at bounding box center [180, 173] width 7 height 7
click at [179, 172] on mat-icon "mic_off" at bounding box center [180, 173] width 7 height 7
click at [194, 172] on mat-icon "videocam_off" at bounding box center [195, 173] width 7 height 7
click at [180, 169] on span "mic" at bounding box center [180, 172] width 7 height 11
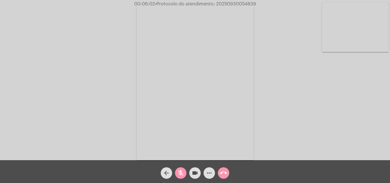
click at [193, 171] on mat-icon "videocam" at bounding box center [195, 173] width 7 height 7
click at [193, 175] on mat-icon "videocam_off" at bounding box center [195, 173] width 7 height 7
click at [179, 173] on mat-icon "mic_off" at bounding box center [180, 173] width 7 height 7
click at [184, 174] on mat-icon "mic" at bounding box center [180, 173] width 7 height 7
click at [178, 173] on mat-icon "mic_off" at bounding box center [180, 173] width 7 height 7
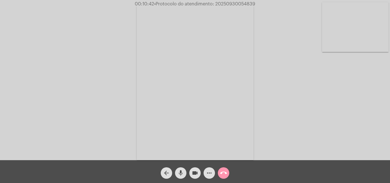
click at [178, 172] on mat-icon "mic" at bounding box center [180, 173] width 7 height 7
click at [178, 169] on span "mic_off" at bounding box center [180, 172] width 7 height 11
click at [183, 173] on mat-icon "mic" at bounding box center [180, 173] width 7 height 7
click at [181, 168] on span "mic_off" at bounding box center [180, 172] width 7 height 11
click at [180, 176] on mat-icon "mic" at bounding box center [180, 173] width 7 height 7
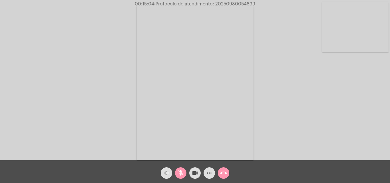
click at [179, 173] on mat-icon "mic_off" at bounding box center [180, 173] width 7 height 7
click at [194, 175] on mat-icon "videocam" at bounding box center [195, 173] width 7 height 7
click at [178, 173] on mat-icon "mic" at bounding box center [180, 173] width 7 height 7
click at [199, 175] on button "videocam_off" at bounding box center [194, 172] width 11 height 11
click at [180, 168] on span "mic_off" at bounding box center [180, 172] width 7 height 11
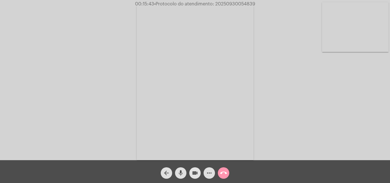
click at [194, 178] on span "videocam" at bounding box center [195, 172] width 7 height 11
click at [181, 175] on mat-icon "mic" at bounding box center [180, 173] width 7 height 7
click at [199, 172] on button "videocam_off" at bounding box center [194, 172] width 11 height 11
click at [184, 173] on mat-icon "mic_off" at bounding box center [180, 173] width 7 height 7
click at [184, 174] on mat-icon "mic" at bounding box center [180, 173] width 7 height 7
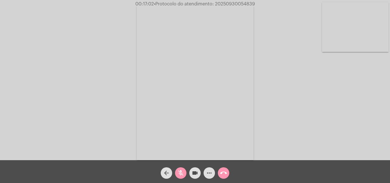
click at [193, 176] on mat-icon "videocam" at bounding box center [195, 173] width 7 height 7
click at [180, 171] on mat-icon "mic_off" at bounding box center [180, 173] width 7 height 7
click at [191, 174] on button "videocam_off" at bounding box center [194, 172] width 11 height 11
click at [179, 172] on mat-icon "mic" at bounding box center [180, 173] width 7 height 7
click at [194, 175] on mat-icon "videocam" at bounding box center [195, 173] width 7 height 7
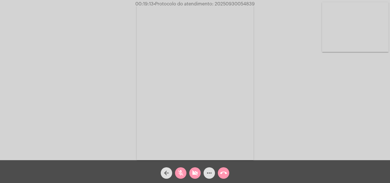
click at [191, 172] on button "videocam_off" at bounding box center [194, 172] width 11 height 11
click at [186, 174] on button "mic_off" at bounding box center [180, 172] width 11 height 11
click at [180, 171] on mat-icon "mic" at bounding box center [180, 173] width 7 height 7
click at [197, 173] on mat-icon "videocam" at bounding box center [195, 173] width 7 height 7
click at [222, 173] on mat-icon "call_end" at bounding box center [223, 173] width 7 height 7
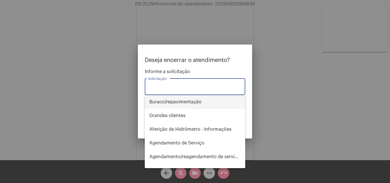
type input "o"
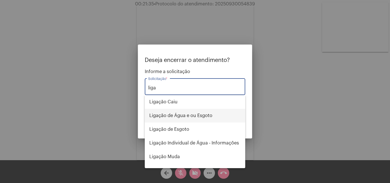
click at [170, 119] on span "Ligação de Água e ou Esgoto" at bounding box center [194, 116] width 91 height 14
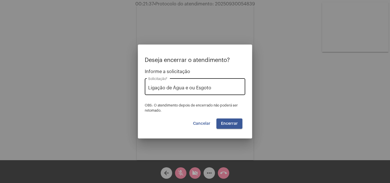
drag, startPoint x: 217, startPoint y: 91, endPoint x: 176, endPoint y: 89, distance: 40.9
click at [176, 89] on div "Ligação de Água e ou Esgoto Solicitação *" at bounding box center [195, 86] width 94 height 18
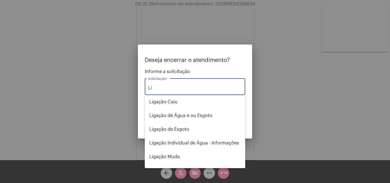
type input "L"
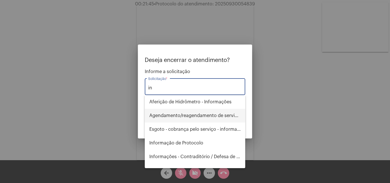
type input "i"
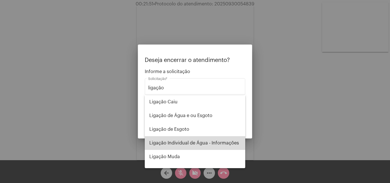
click at [208, 138] on span "Ligação Individual de Água - Informações" at bounding box center [194, 143] width 91 height 14
type input "Ligação Individual de Água - Informações"
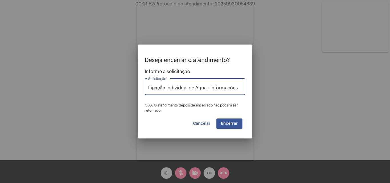
click at [234, 124] on span "Encerrar" at bounding box center [229, 124] width 17 height 4
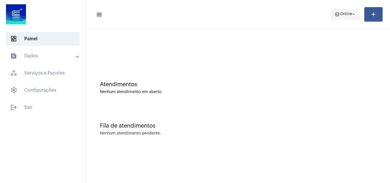
click at [345, 15] on span "Online" at bounding box center [346, 14] width 12 height 4
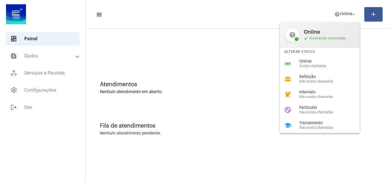
click at [30, 108] on div at bounding box center [195, 91] width 390 height 183
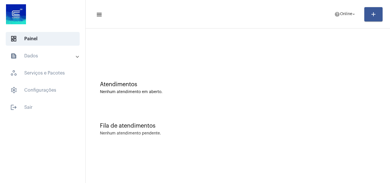
click at [30, 108] on span "logout Sair" at bounding box center [43, 107] width 74 height 14
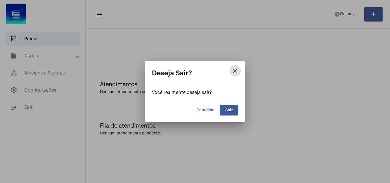
click at [226, 112] on span "Sair" at bounding box center [229, 110] width 8 height 4
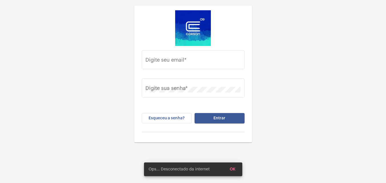
type input "kathielen.avila@operacaocorsan.com.br"
